Goal: Task Accomplishment & Management: Complete application form

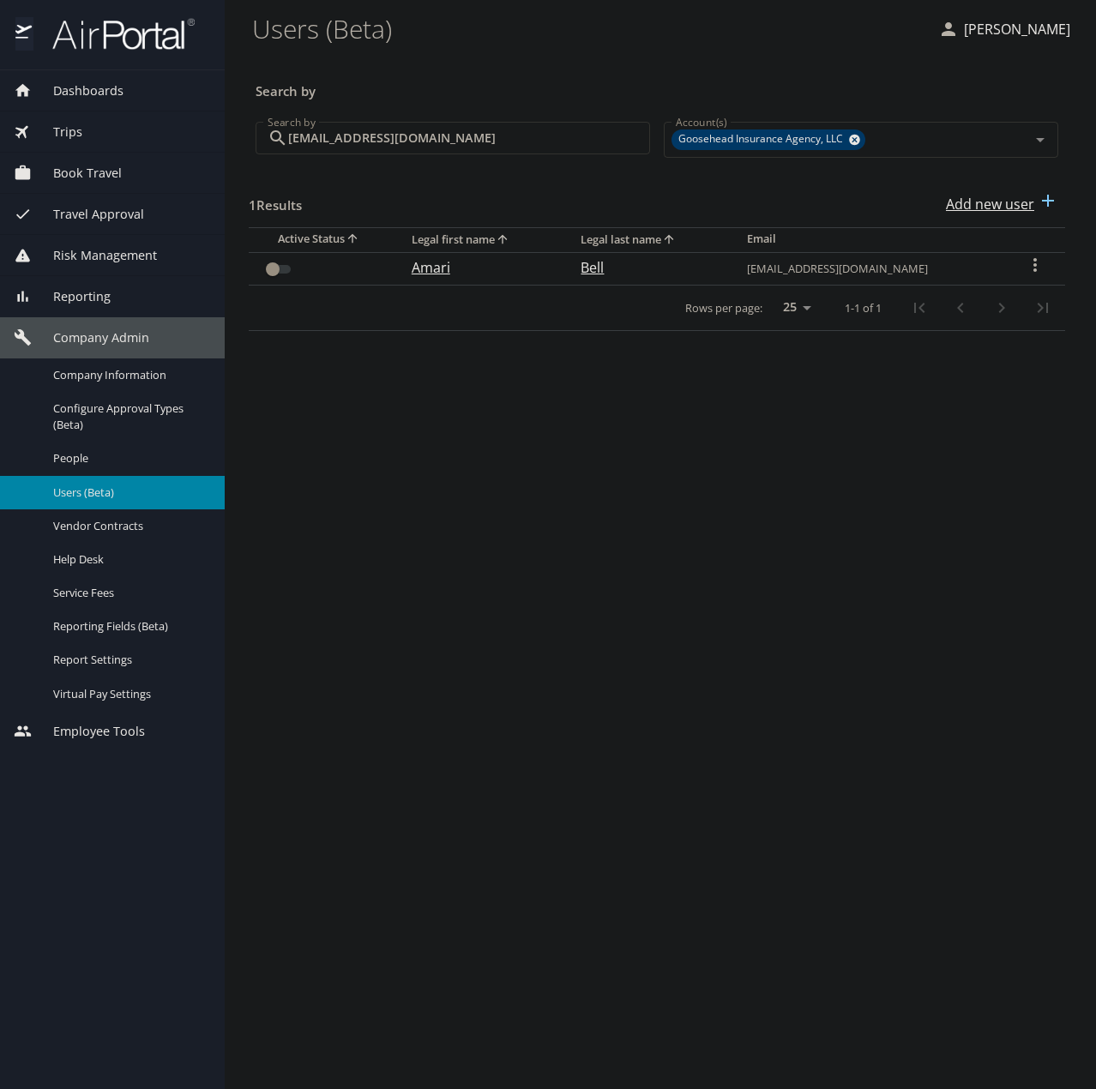
click at [1002, 202] on p "Add new user" at bounding box center [990, 204] width 88 height 21
select select "US"
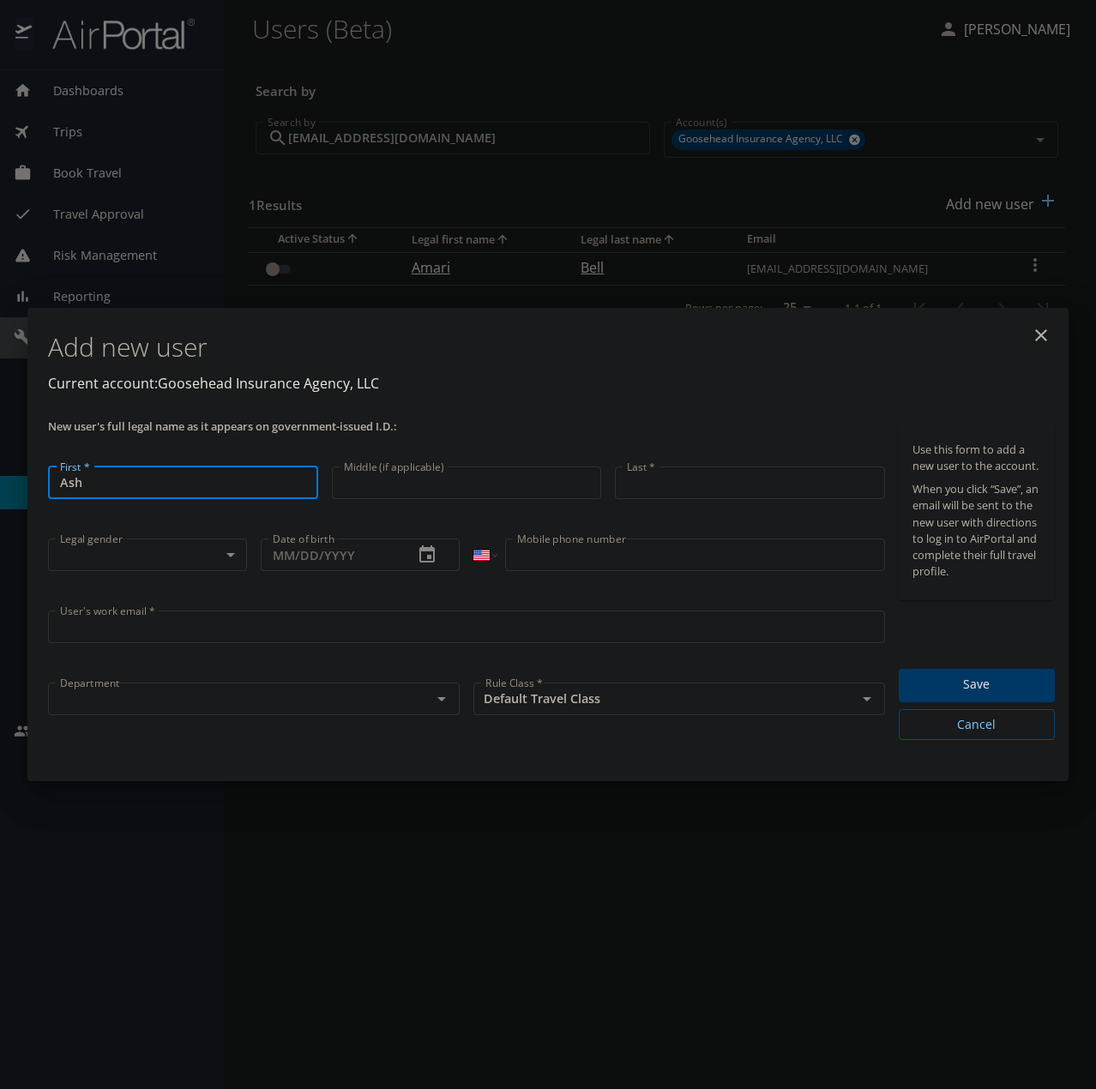
type input "Ash"
type input "Burden"
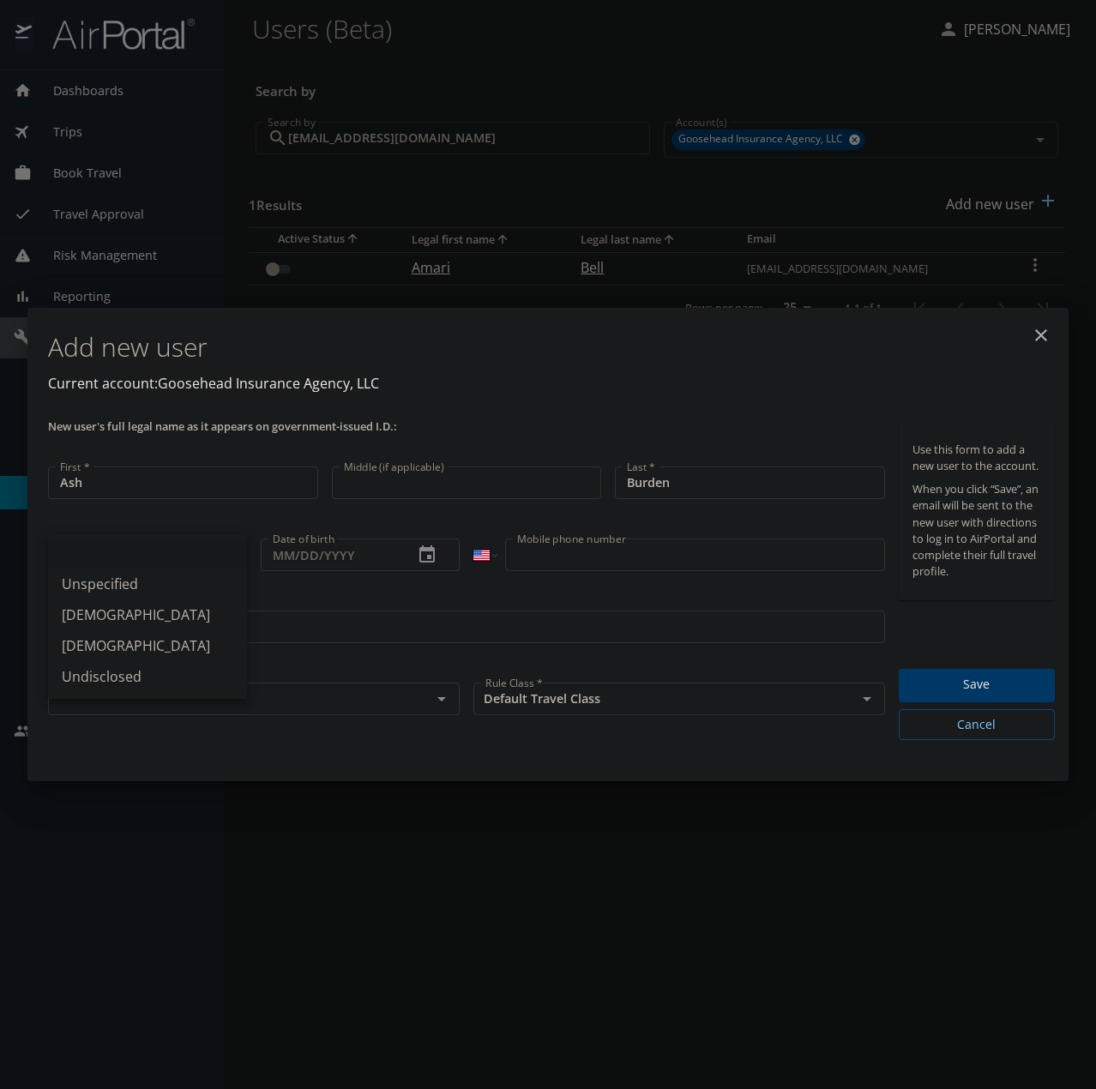
click at [136, 564] on body "Dashboards AirPortal 360™ Manager My Travel Dashboard Trips Airtinerary® Lookup…" at bounding box center [548, 544] width 1096 height 1089
click at [117, 582] on li "Unspecified" at bounding box center [147, 584] width 199 height 31
type input "Unspecified"
click at [278, 631] on input "User's work email *" at bounding box center [466, 627] width 837 height 33
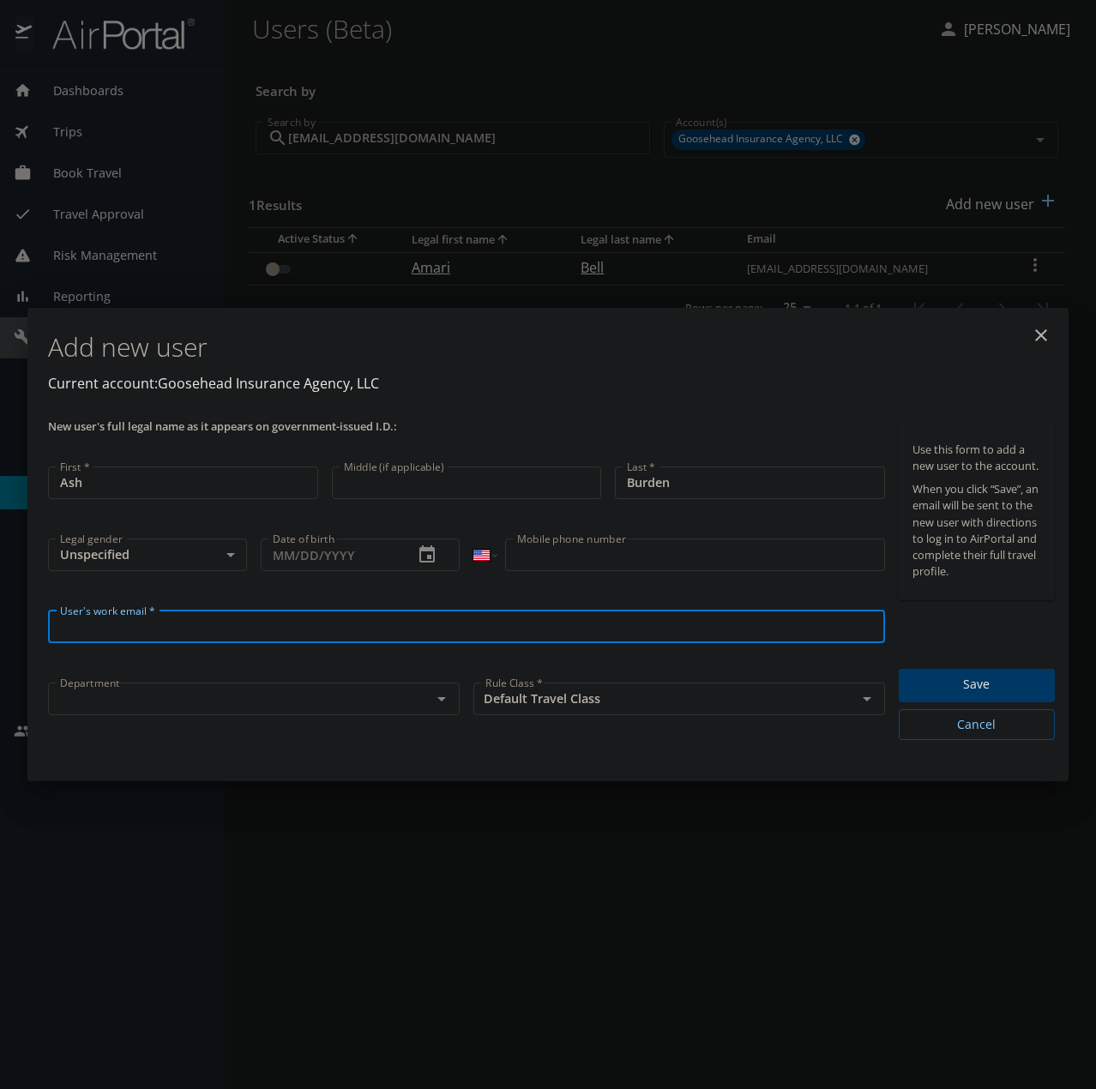
paste input "[EMAIL_ADDRESS][DOMAIN_NAME]"
type input "[EMAIL_ADDRESS][DOMAIN_NAME]"
click at [203, 706] on input "text" at bounding box center [228, 699] width 351 height 22
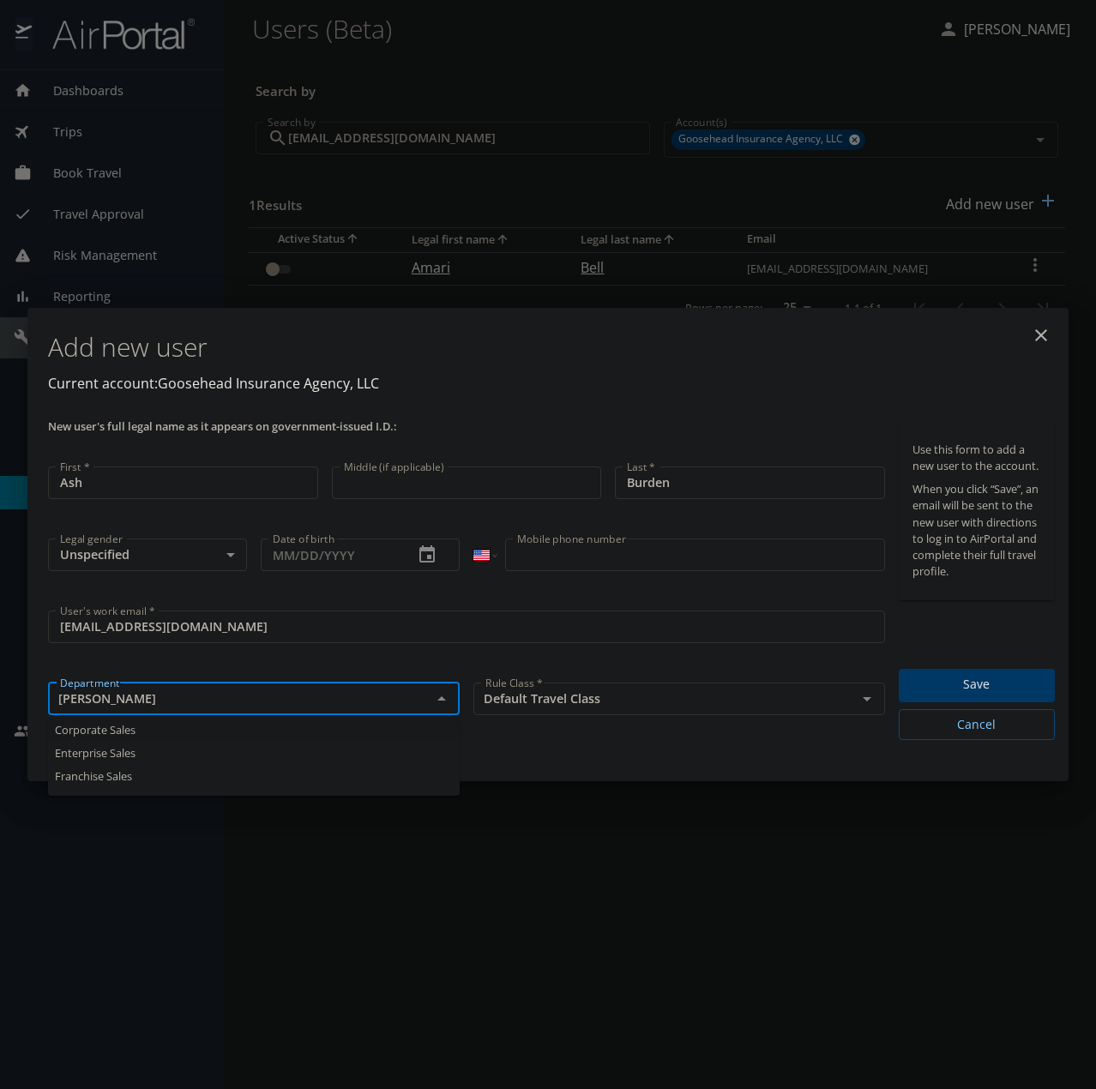
click at [138, 722] on li "Corporate Sales" at bounding box center [254, 730] width 412 height 23
type input "Corporate Sales"
click at [968, 685] on span "Save" at bounding box center [976, 684] width 129 height 21
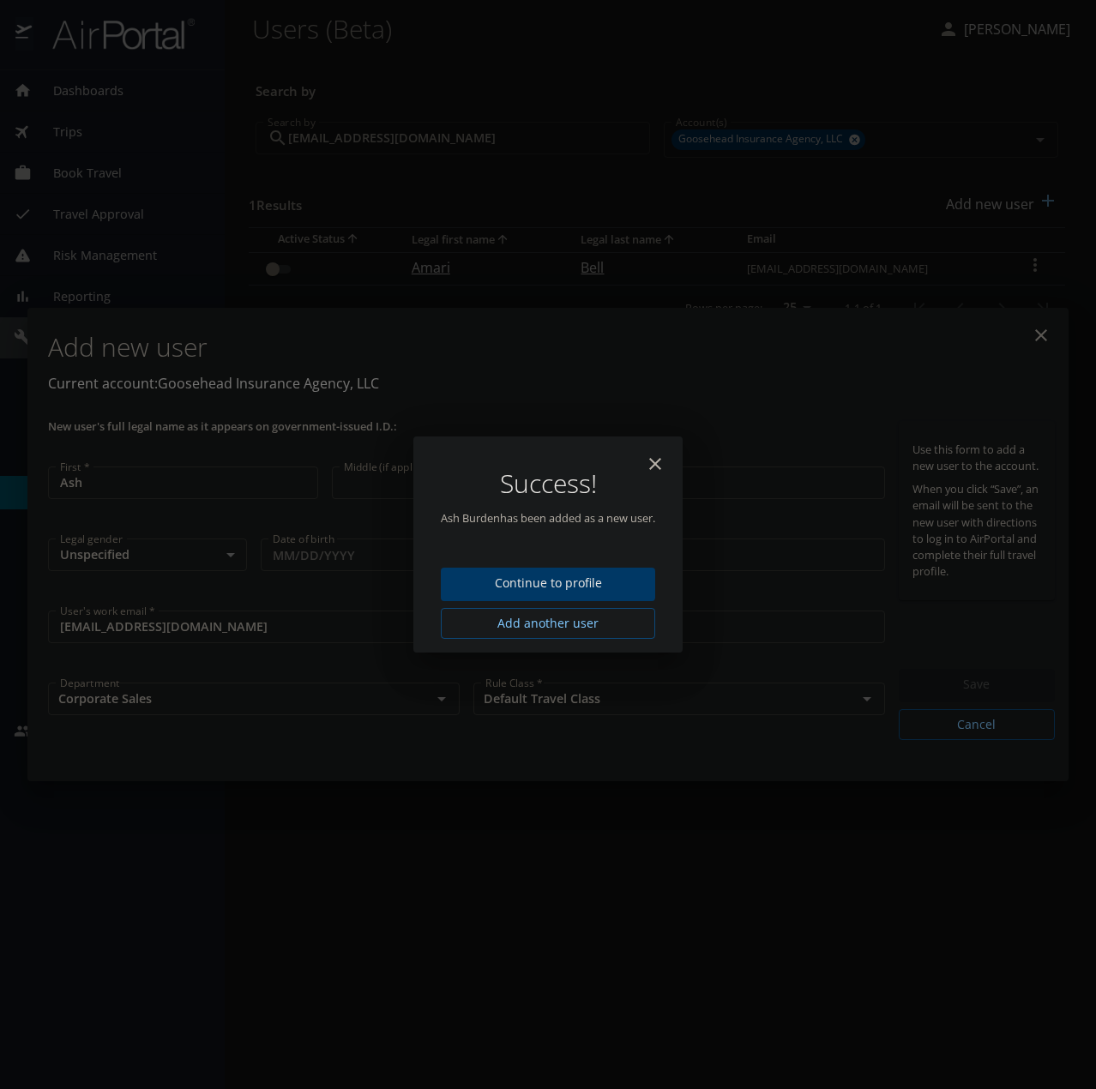
click at [656, 456] on icon "close" at bounding box center [655, 464] width 21 height 21
type input "[DATE]"
